Goal: Task Accomplishment & Management: Manage account settings

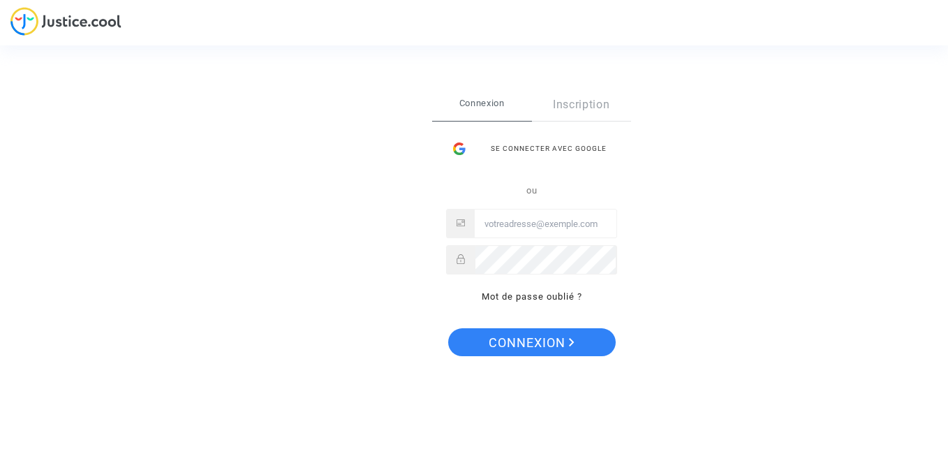
type input "[EMAIL_ADDRESS][DOMAIN_NAME]"
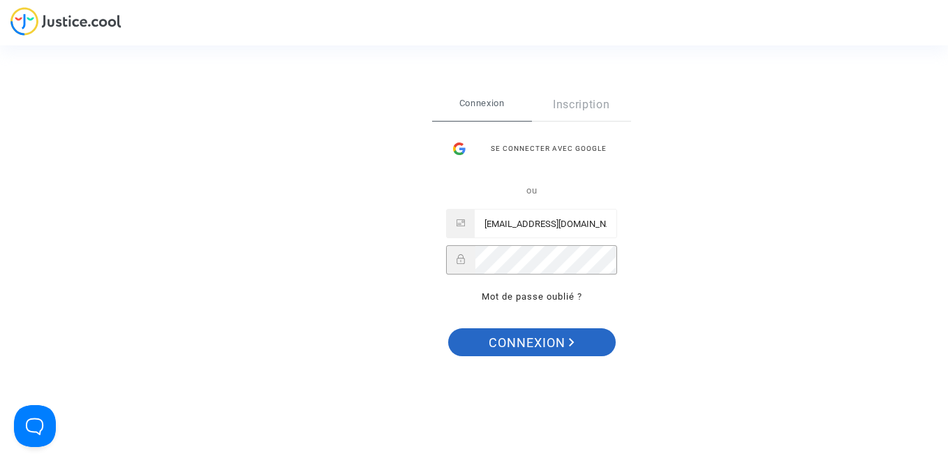
click at [488, 347] on span "Connexion" at bounding box center [531, 342] width 86 height 29
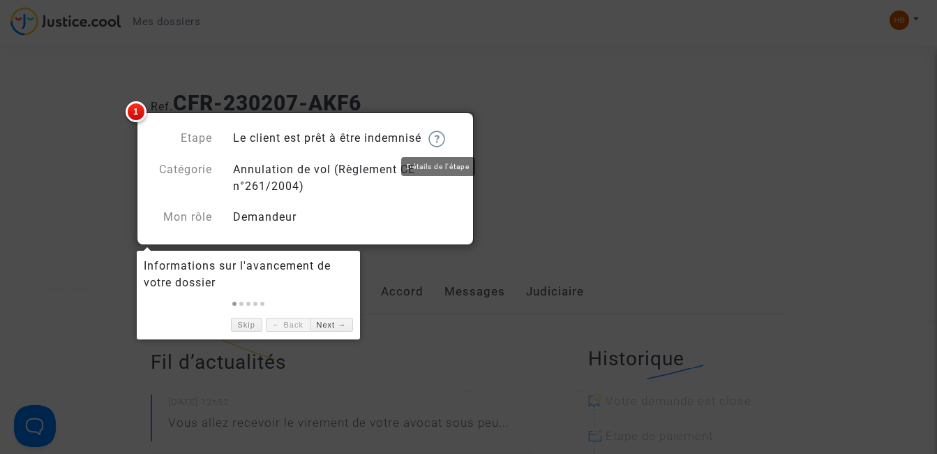
click at [443, 140] on img at bounding box center [436, 138] width 17 height 17
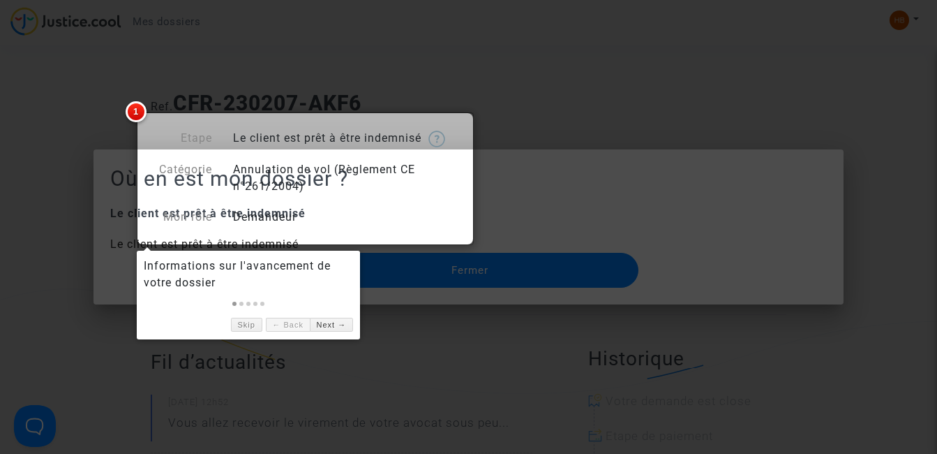
click at [487, 340] on div at bounding box center [468, 227] width 937 height 454
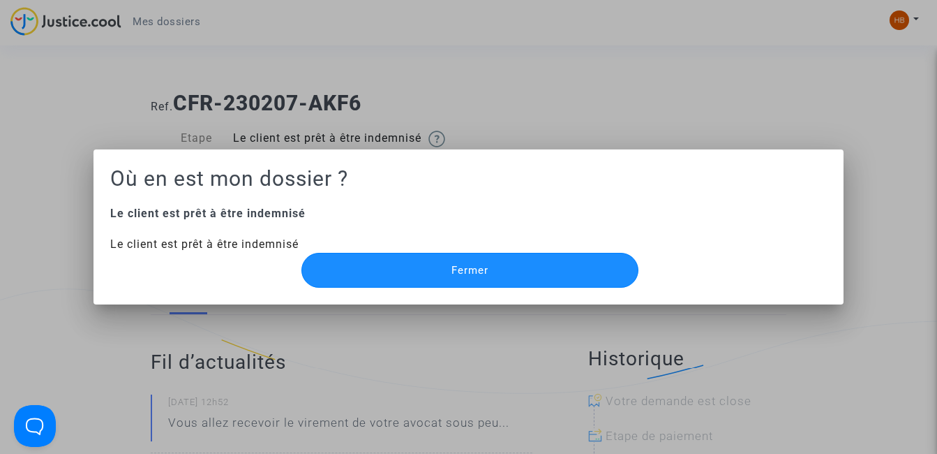
click at [489, 274] on button "Fermer" at bounding box center [469, 270] width 337 height 35
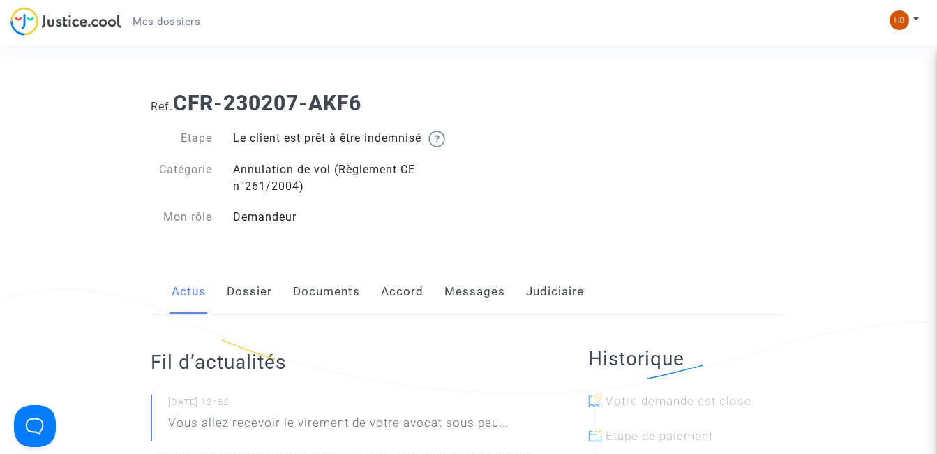
drag, startPoint x: 266, startPoint y: 135, endPoint x: 403, endPoint y: 140, distance: 137.6
click at [403, 140] on div "Le client est prêt à être indemnisé" at bounding box center [346, 138] width 246 height 17
drag, startPoint x: 403, startPoint y: 140, endPoint x: 437, endPoint y: 137, distance: 34.3
click at [437, 137] on img at bounding box center [436, 138] width 17 height 17
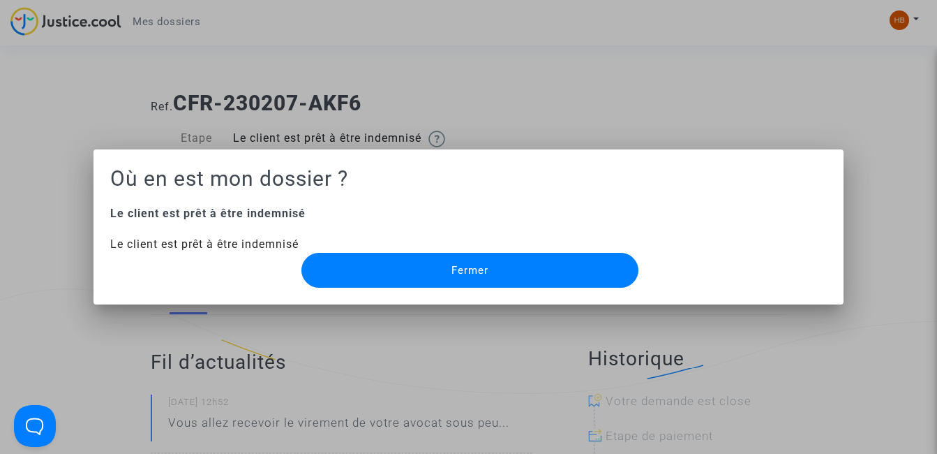
click at [491, 263] on button "Fermer" at bounding box center [469, 270] width 337 height 35
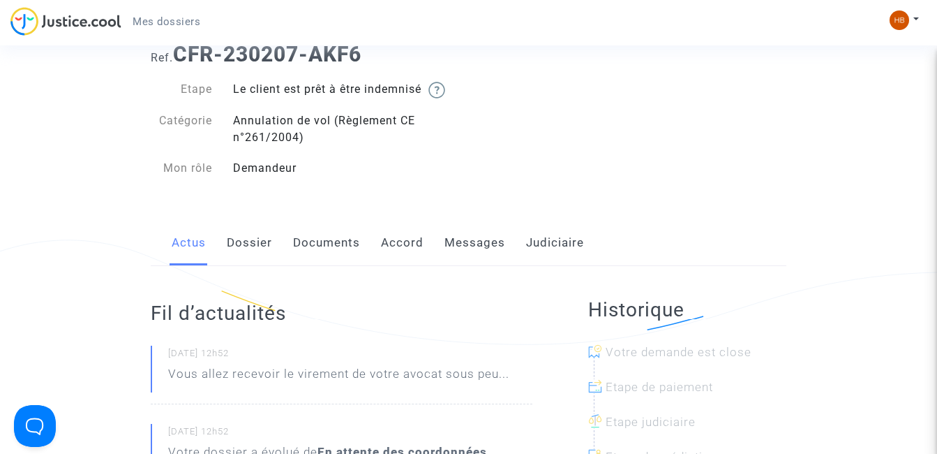
scroll to position [15, 0]
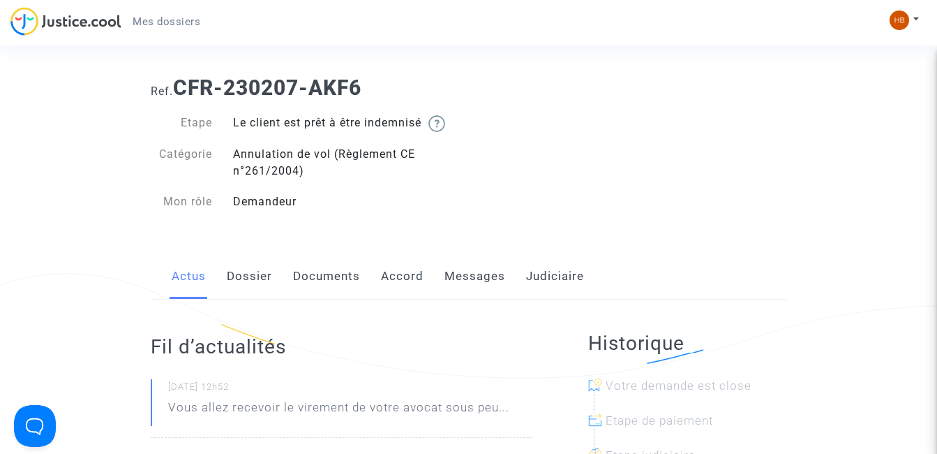
click at [334, 120] on div "Le client est prêt à être indemnisé" at bounding box center [346, 122] width 246 height 17
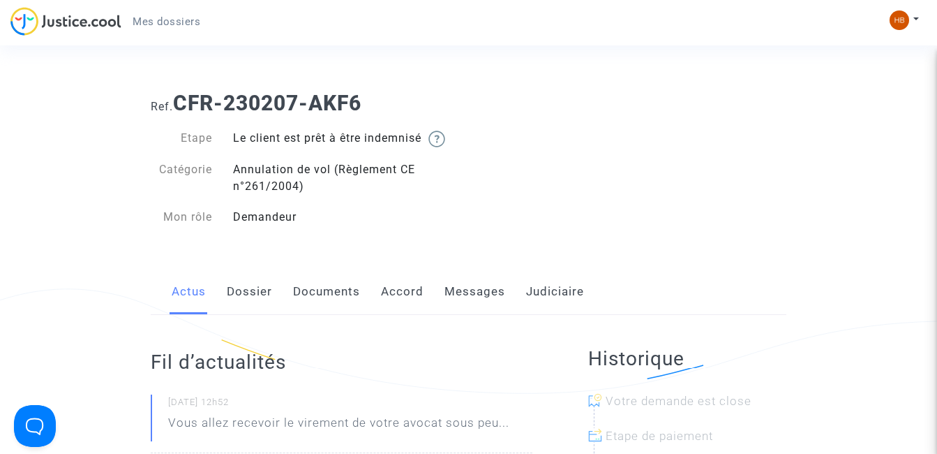
click at [239, 295] on link "Dossier" at bounding box center [249, 292] width 45 height 46
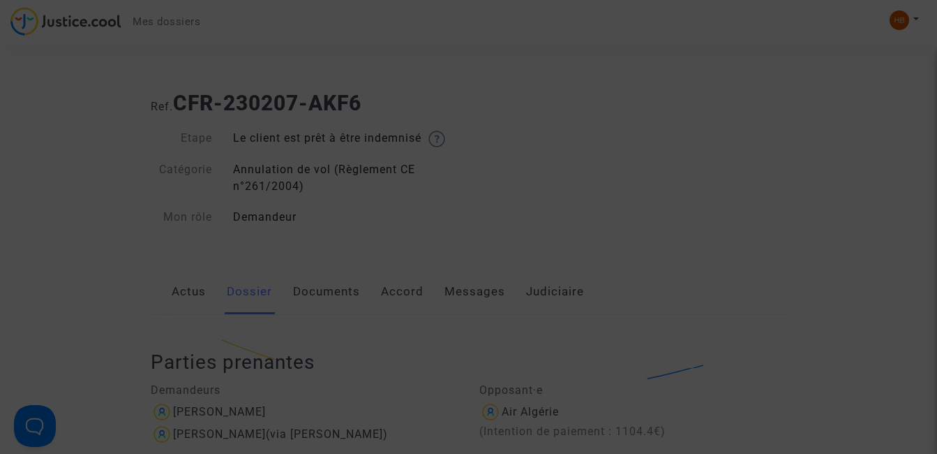
click at [810, 138] on div at bounding box center [468, 227] width 937 height 454
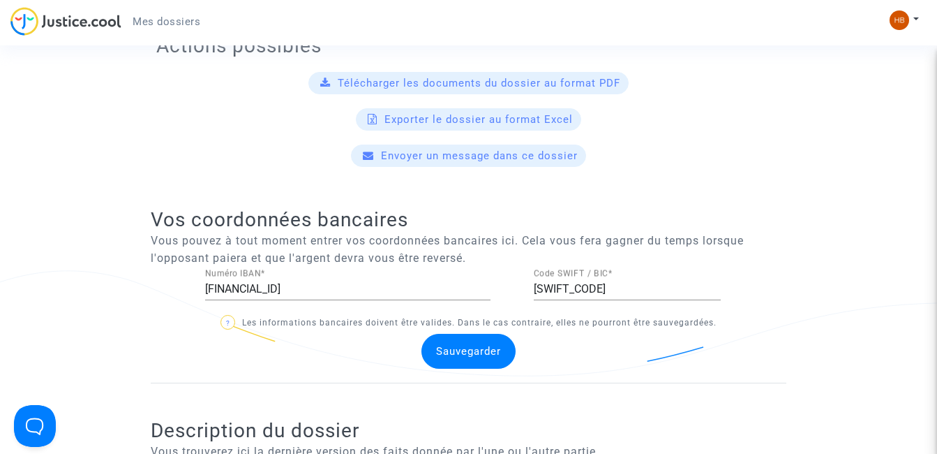
scroll to position [559, 0]
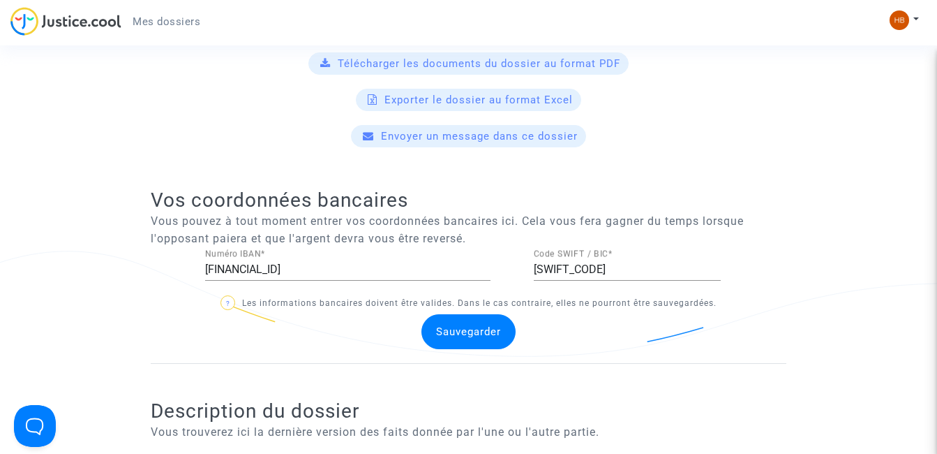
click at [486, 333] on span "Sauvegarder" at bounding box center [468, 331] width 65 height 13
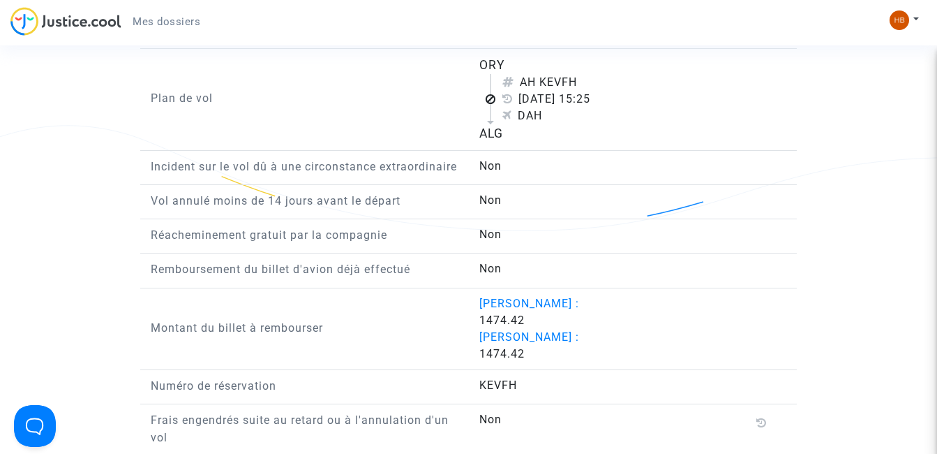
scroll to position [0, 0]
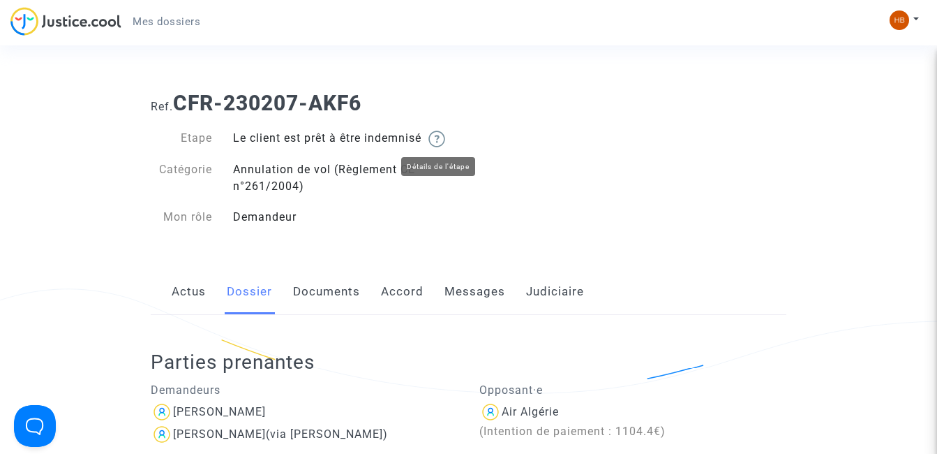
click at [443, 140] on img at bounding box center [436, 138] width 17 height 17
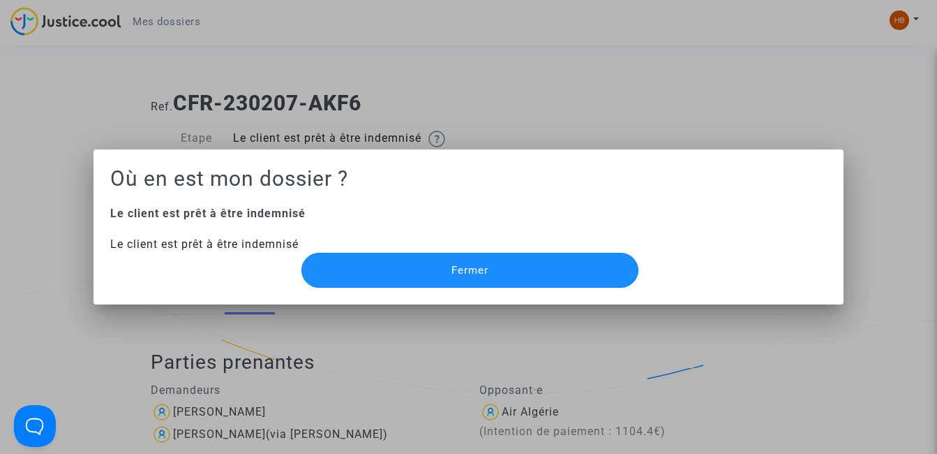
click at [507, 268] on button "Fermer" at bounding box center [469, 270] width 337 height 35
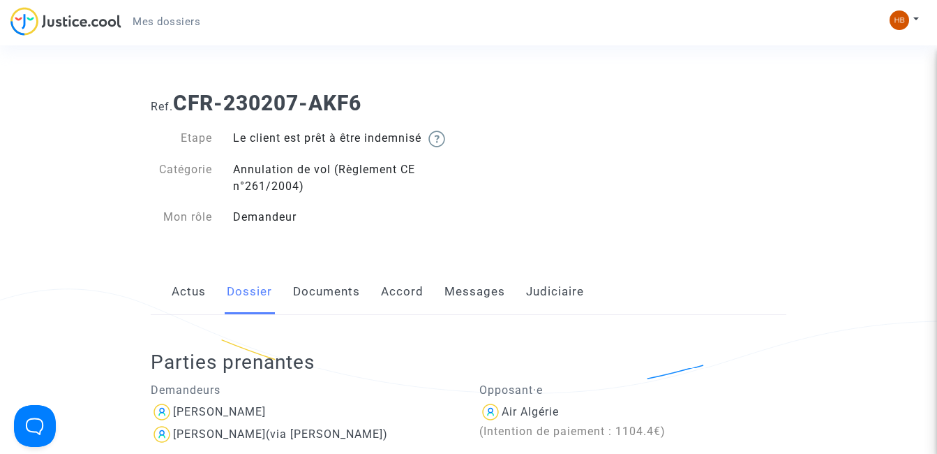
click at [177, 25] on span "Mes dossiers" at bounding box center [167, 21] width 68 height 13
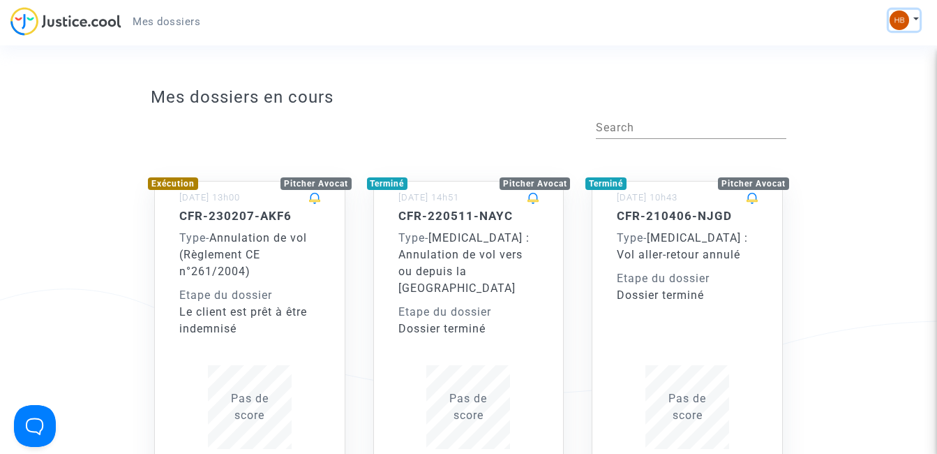
click at [913, 17] on button at bounding box center [904, 20] width 31 height 21
click at [871, 45] on link "Mon profil" at bounding box center [864, 49] width 110 height 22
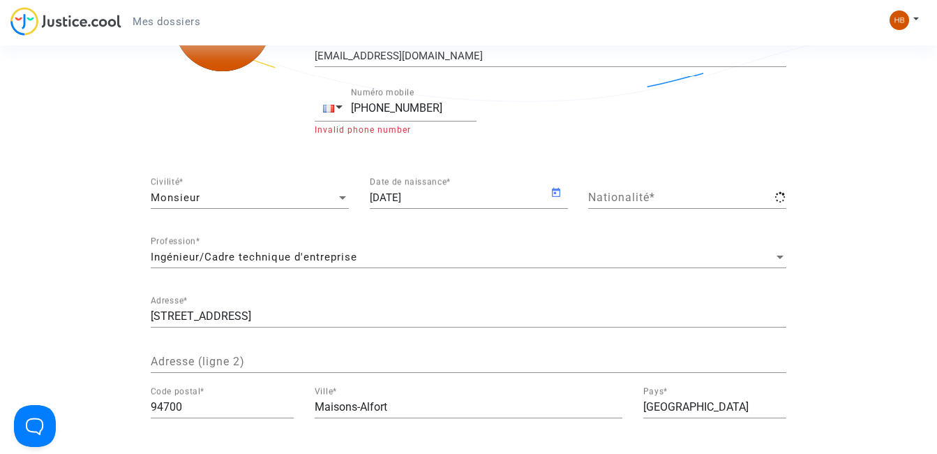
scroll to position [287, 0]
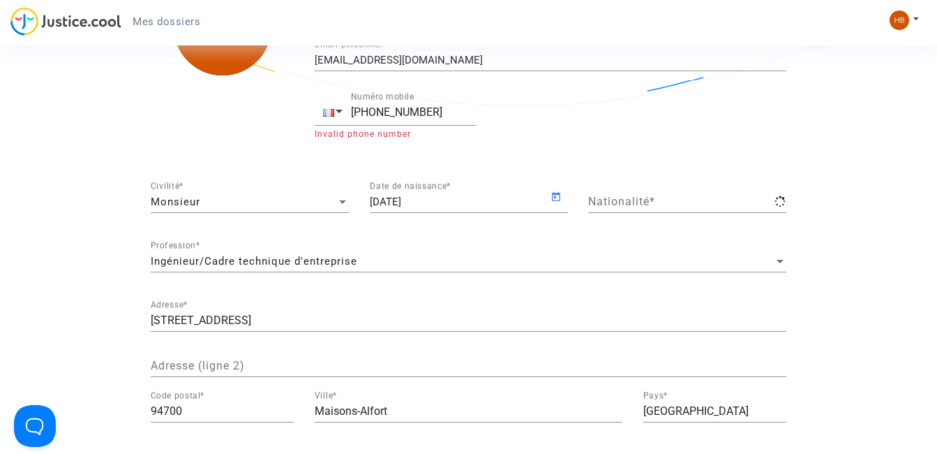
type input "française"
click at [707, 201] on input "française" at bounding box center [687, 201] width 198 height 13
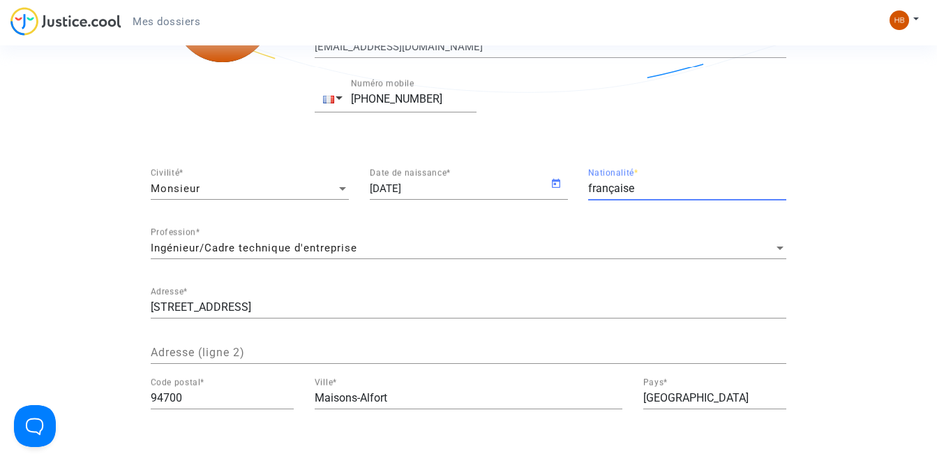
scroll to position [0, 0]
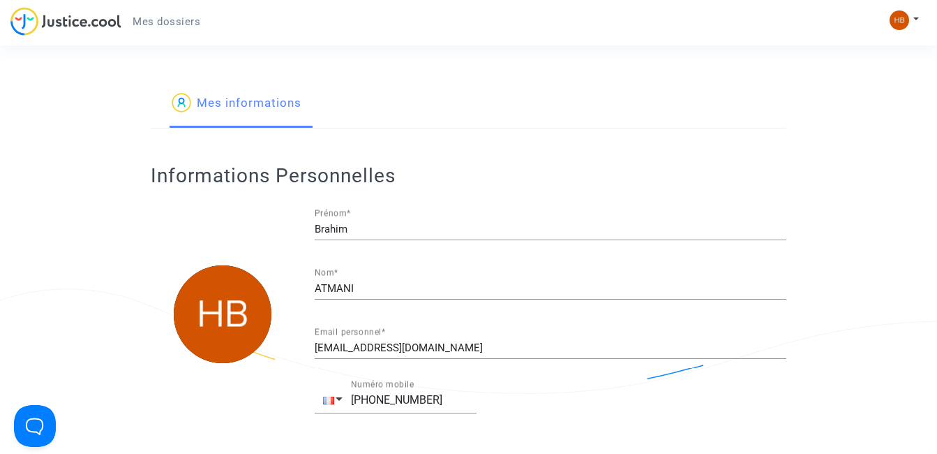
click at [214, 101] on link "Mes informations" at bounding box center [237, 103] width 130 height 47
click at [168, 22] on span "Mes dossiers" at bounding box center [167, 21] width 68 height 13
